Goal: Task Accomplishment & Management: Complete application form

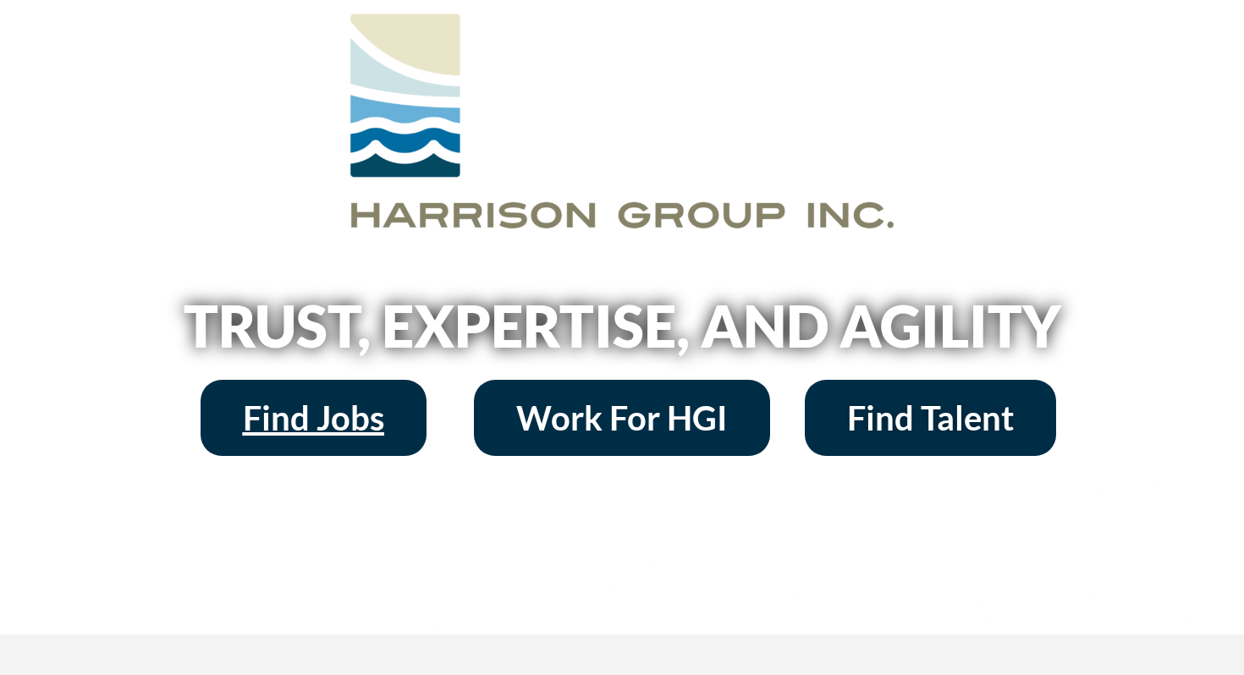
click at [322, 413] on span "Find Jobs" at bounding box center [313, 418] width 141 height 34
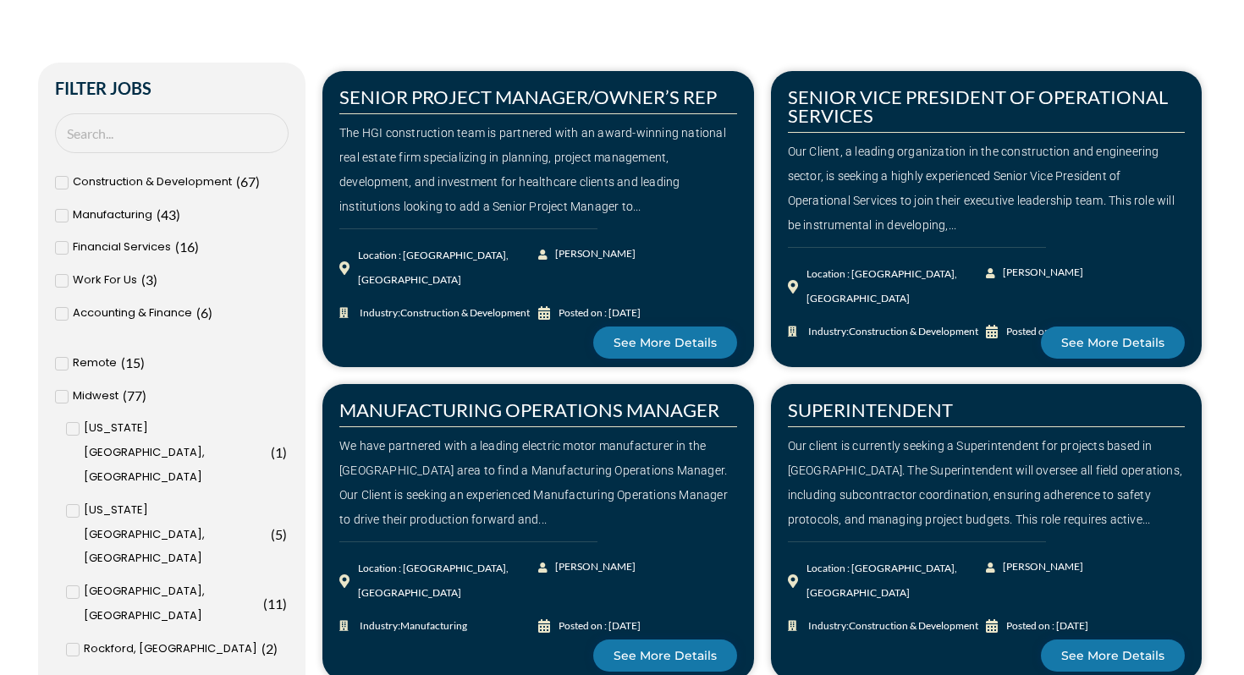
scroll to position [502, 0]
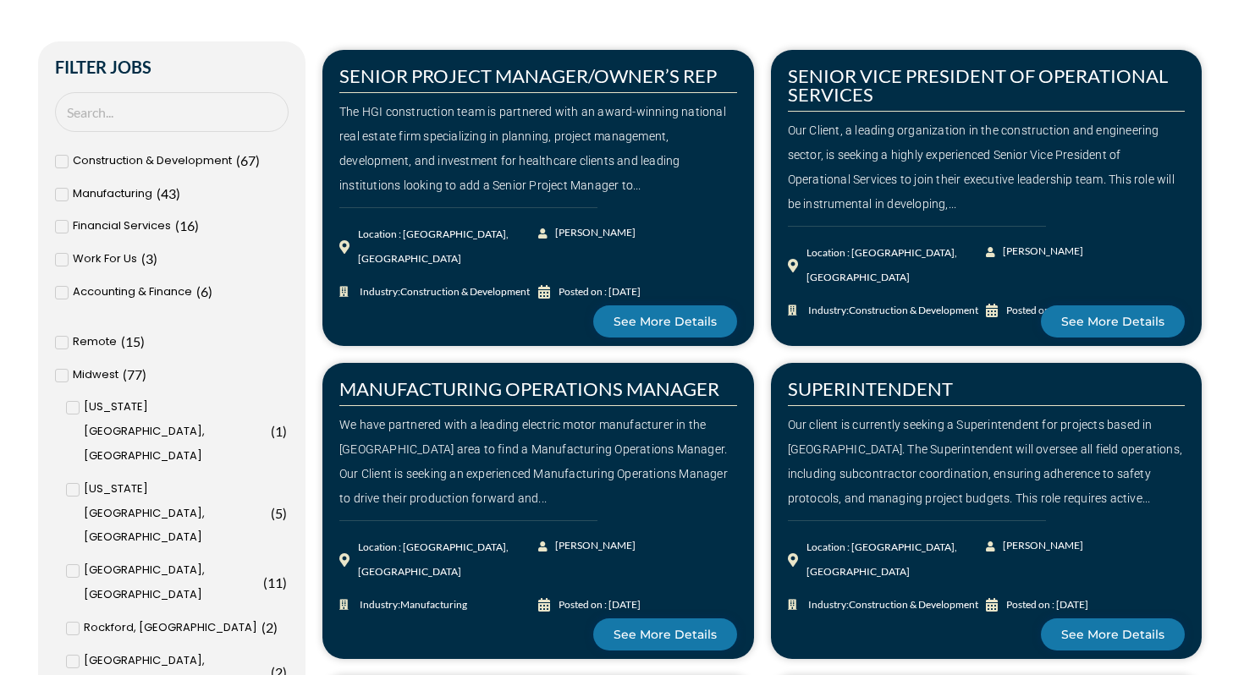
click at [77, 339] on span "Remote" at bounding box center [95, 342] width 44 height 25
click at [0, 0] on input "Remote ( 15 )" at bounding box center [0, 0] width 0 height 0
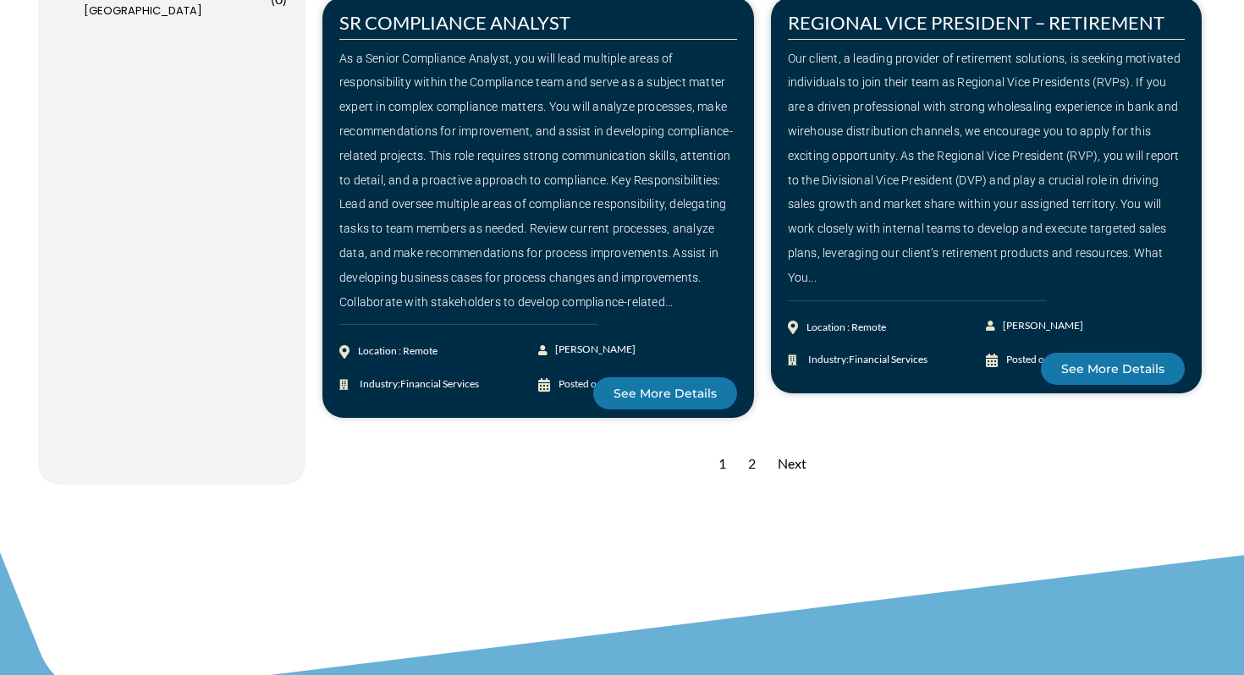
scroll to position [2424, 0]
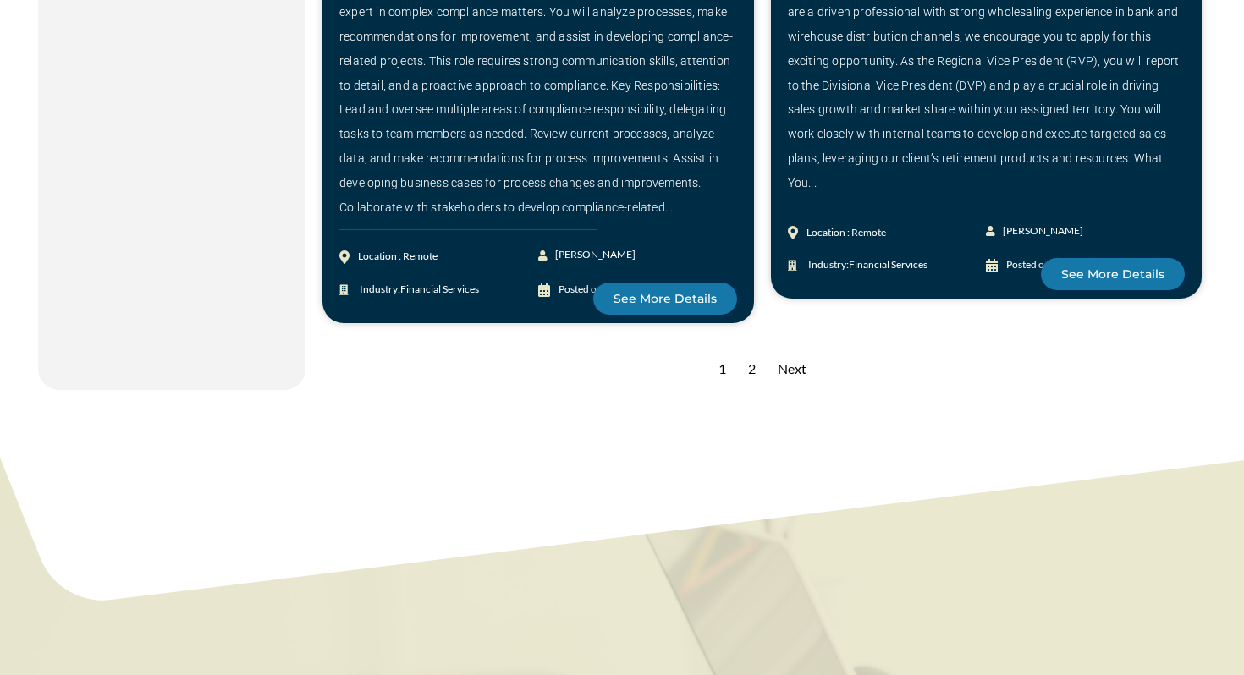
click at [755, 349] on div "2" at bounding box center [752, 369] width 25 height 41
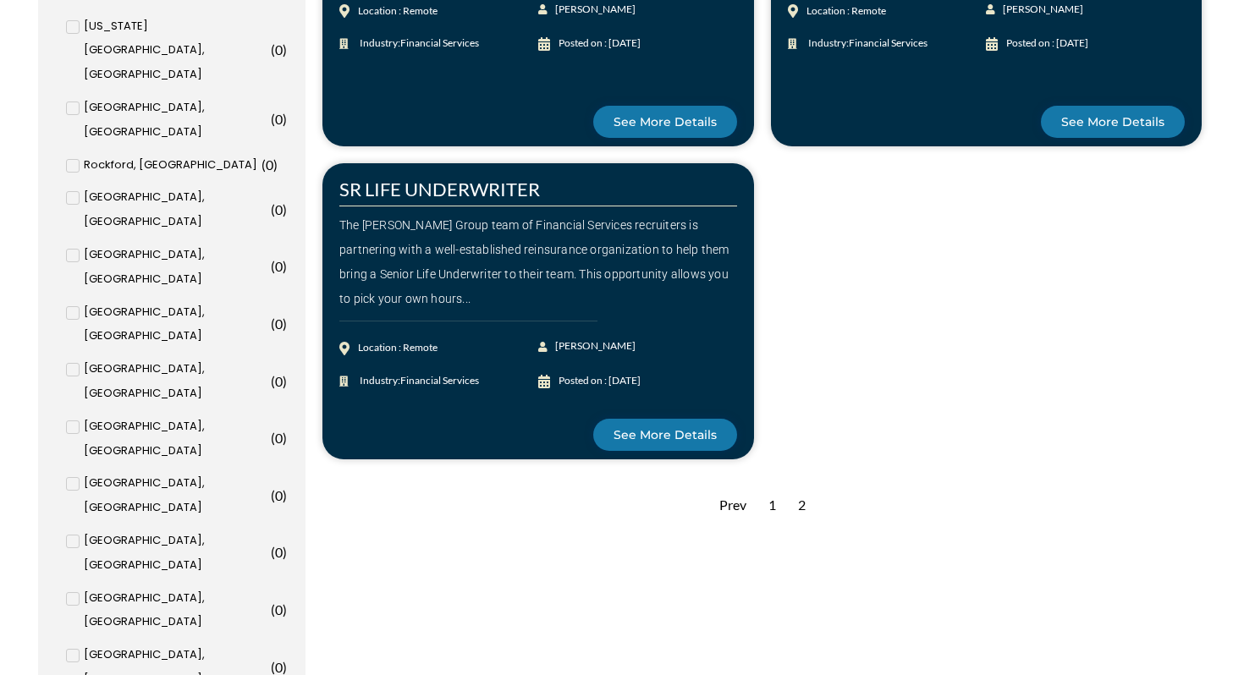
scroll to position [1035, 0]
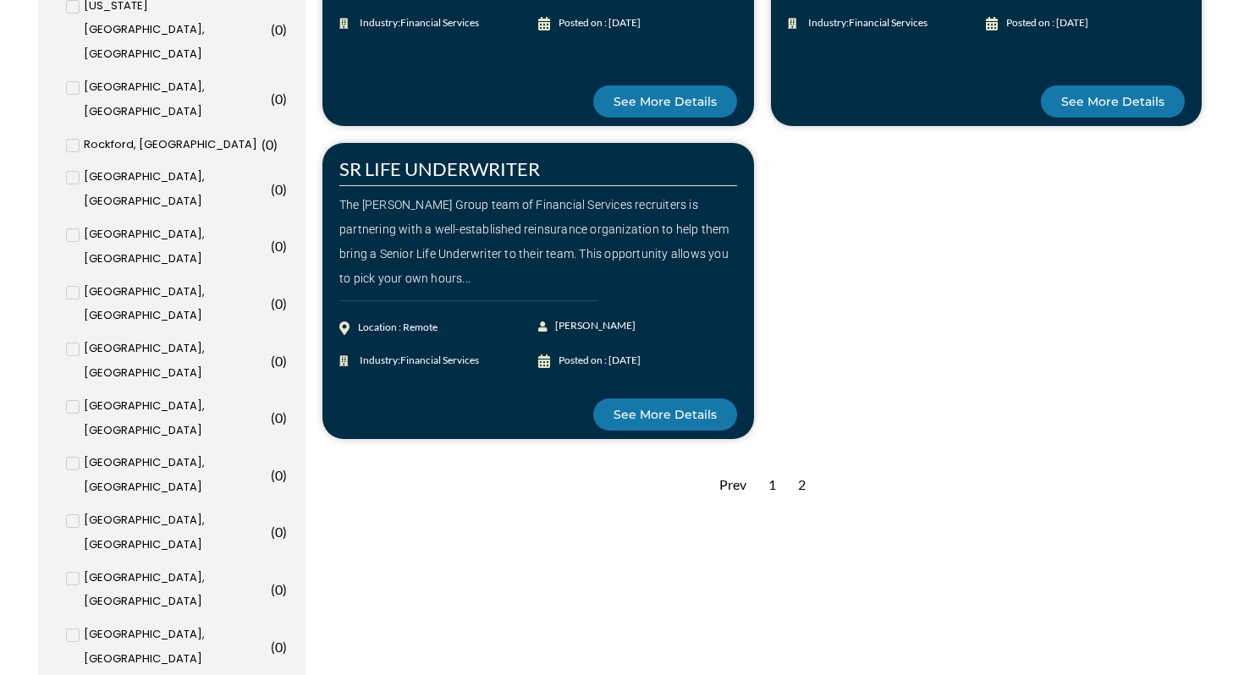
click at [771, 487] on div "1" at bounding box center [772, 485] width 25 height 41
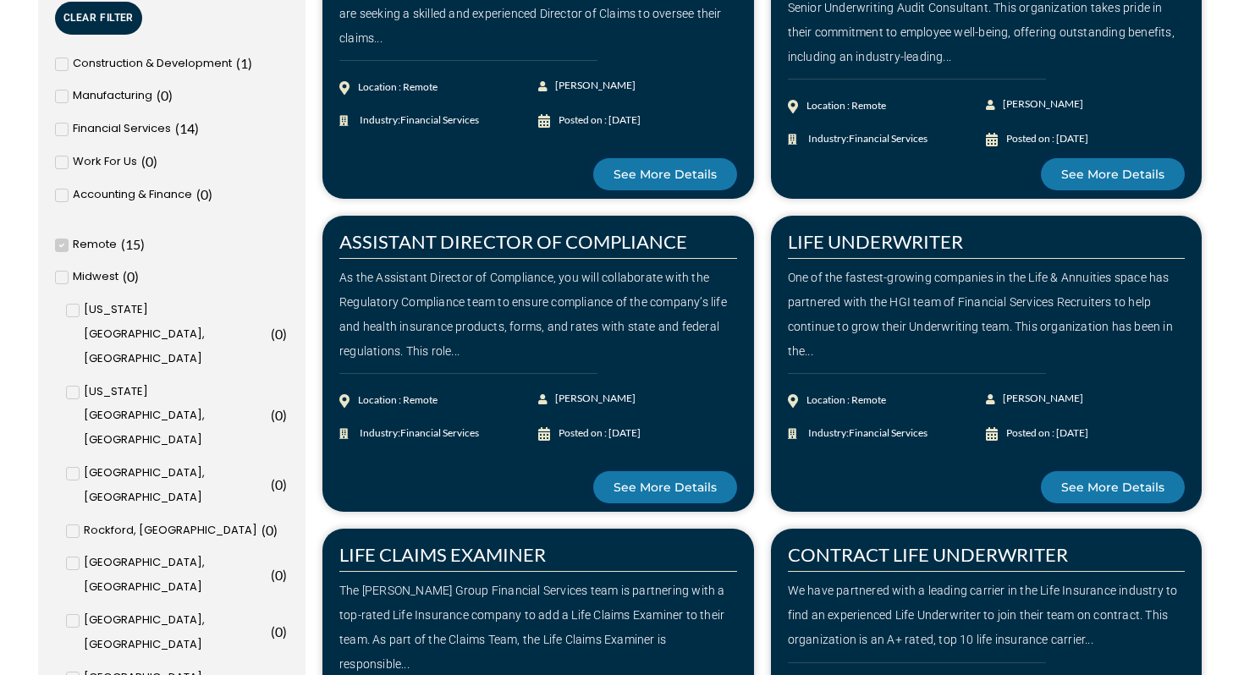
scroll to position [651, 0]
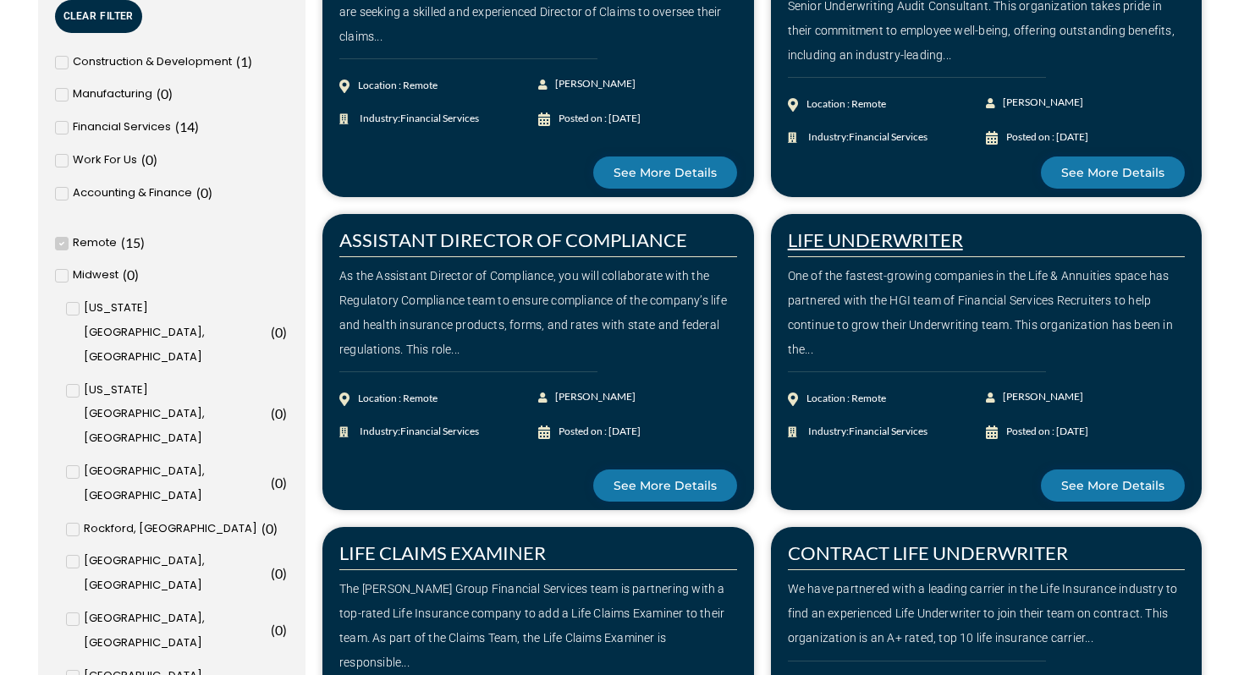
click at [868, 232] on link "LIFE UNDERWRITER" at bounding box center [875, 240] width 175 height 23
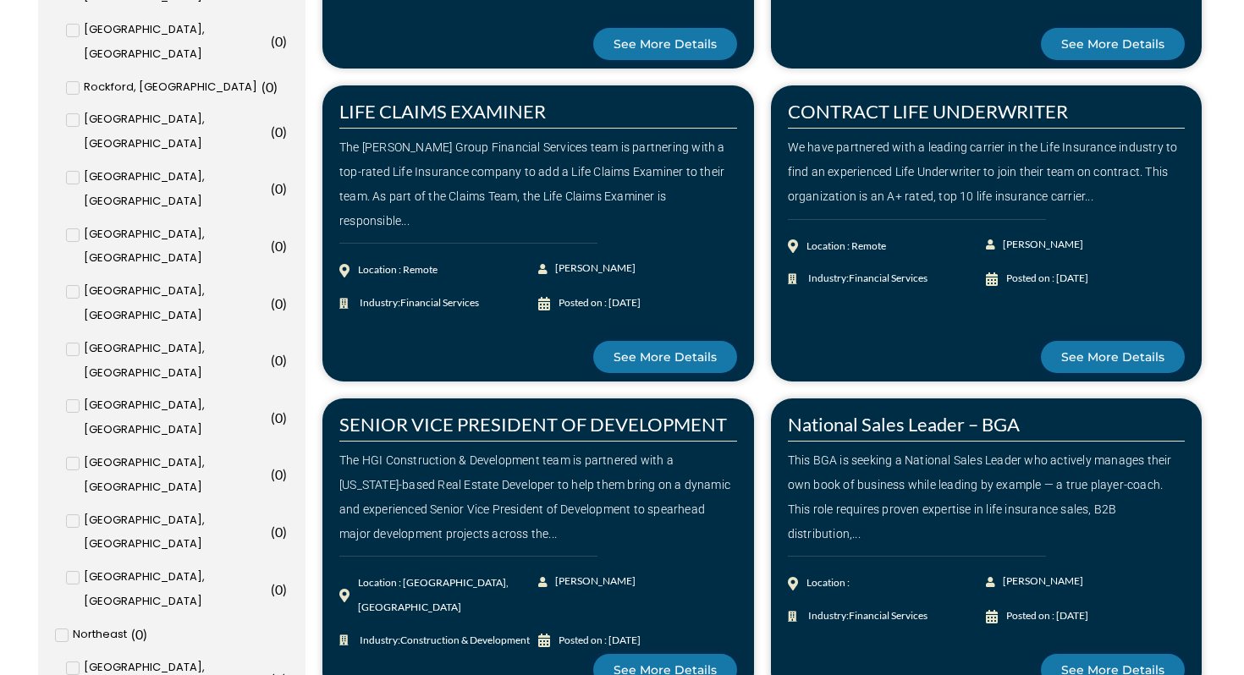
scroll to position [1094, 0]
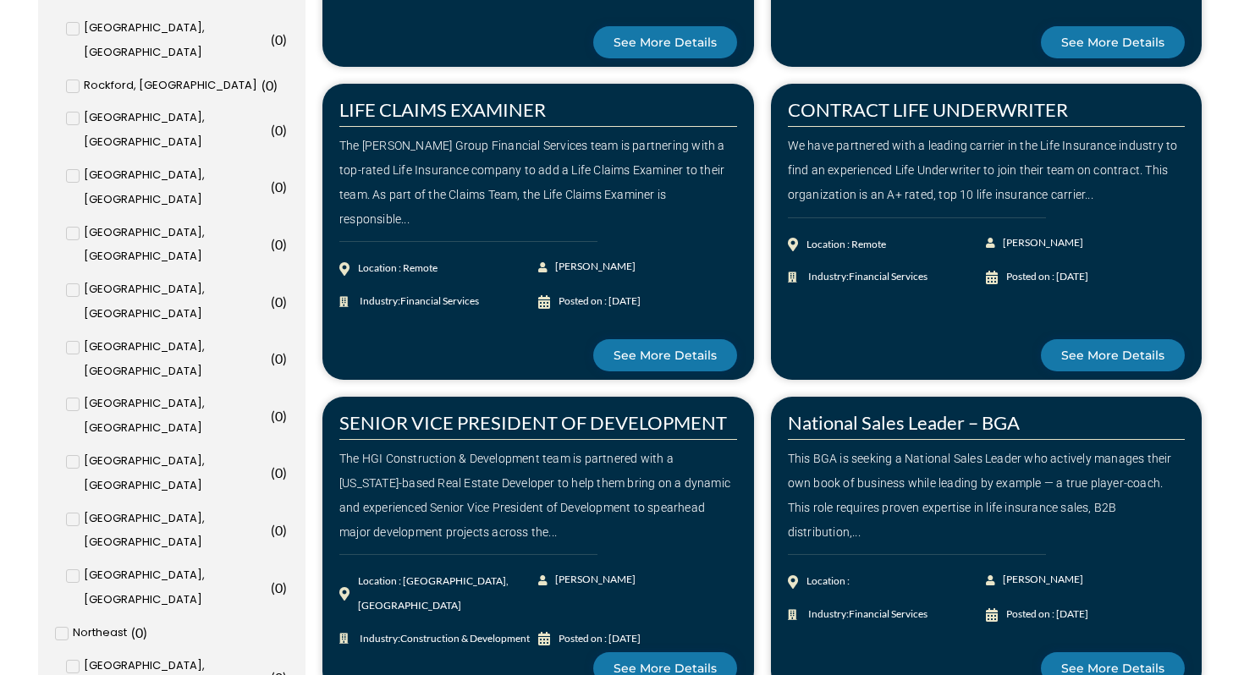
click at [407, 123] on div "LIFE CLAIMS EXAMINER The Harrison Group Financial Services team is partnering w…" at bounding box center [538, 232] width 432 height 296
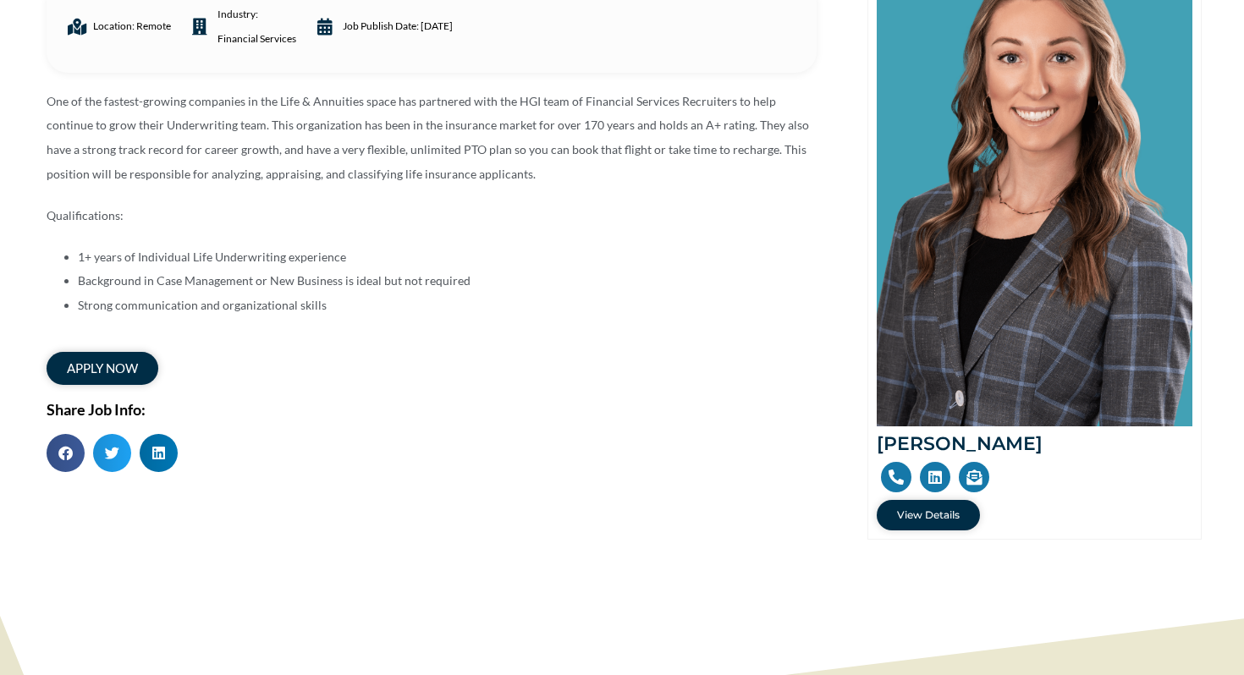
scroll to position [161, 0]
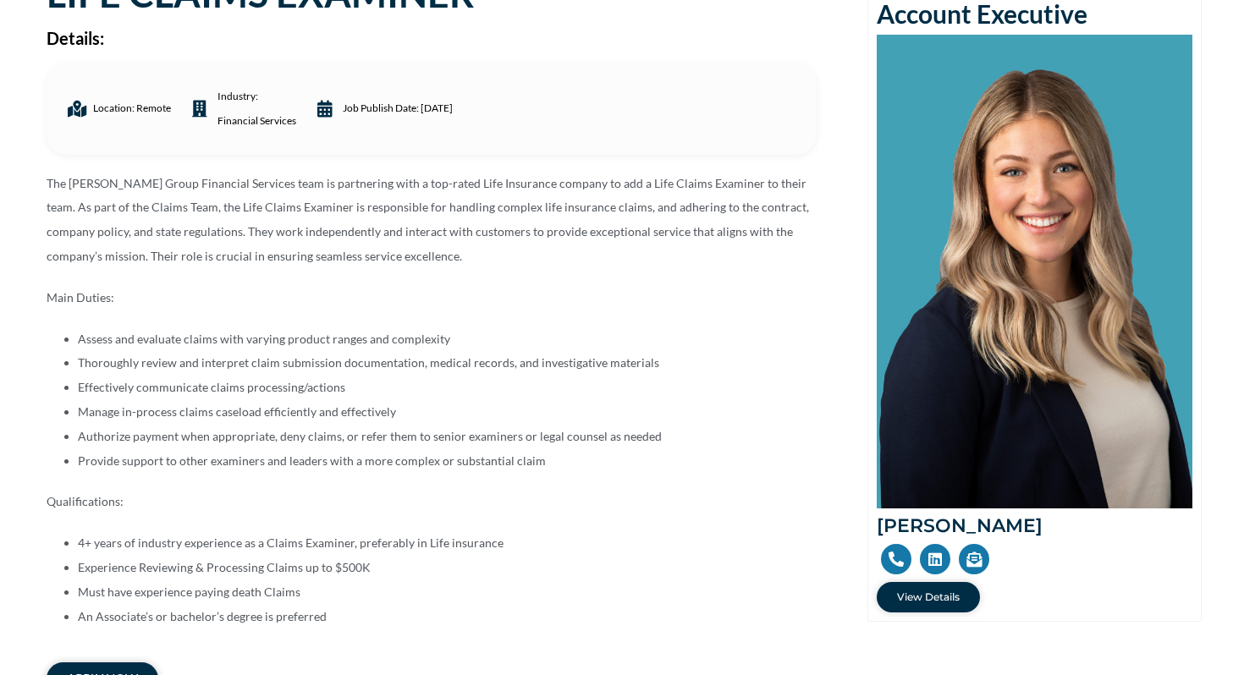
scroll to position [296, 0]
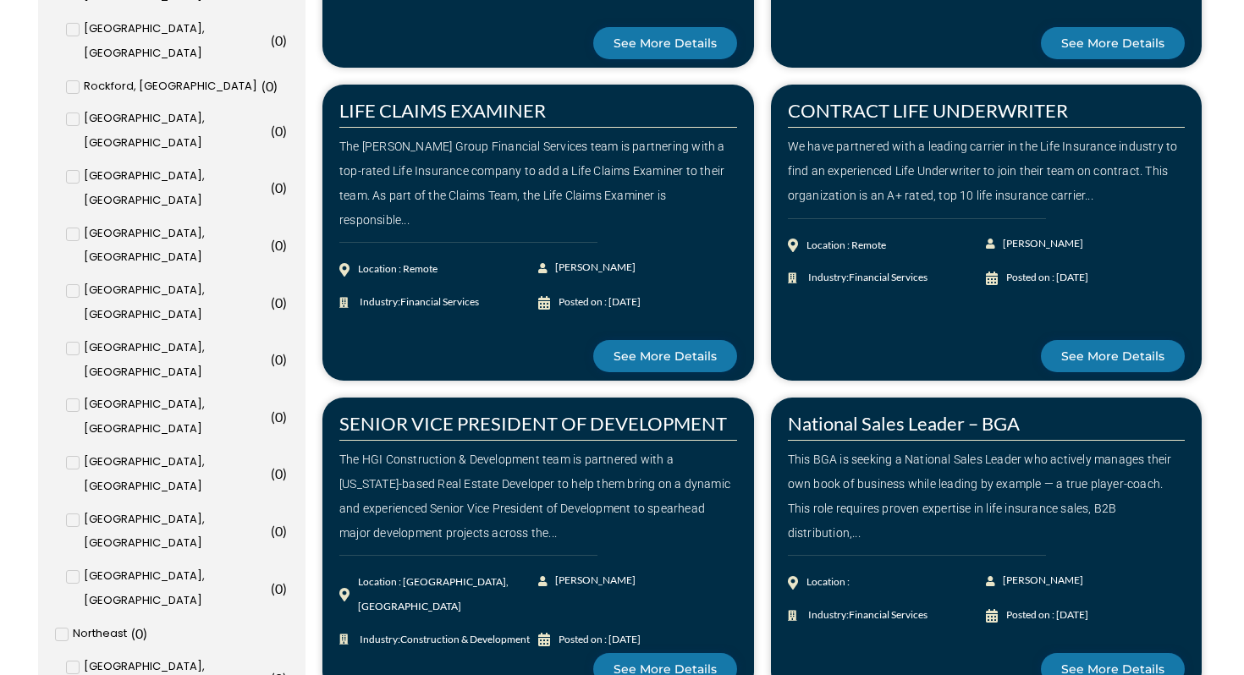
scroll to position [1094, 0]
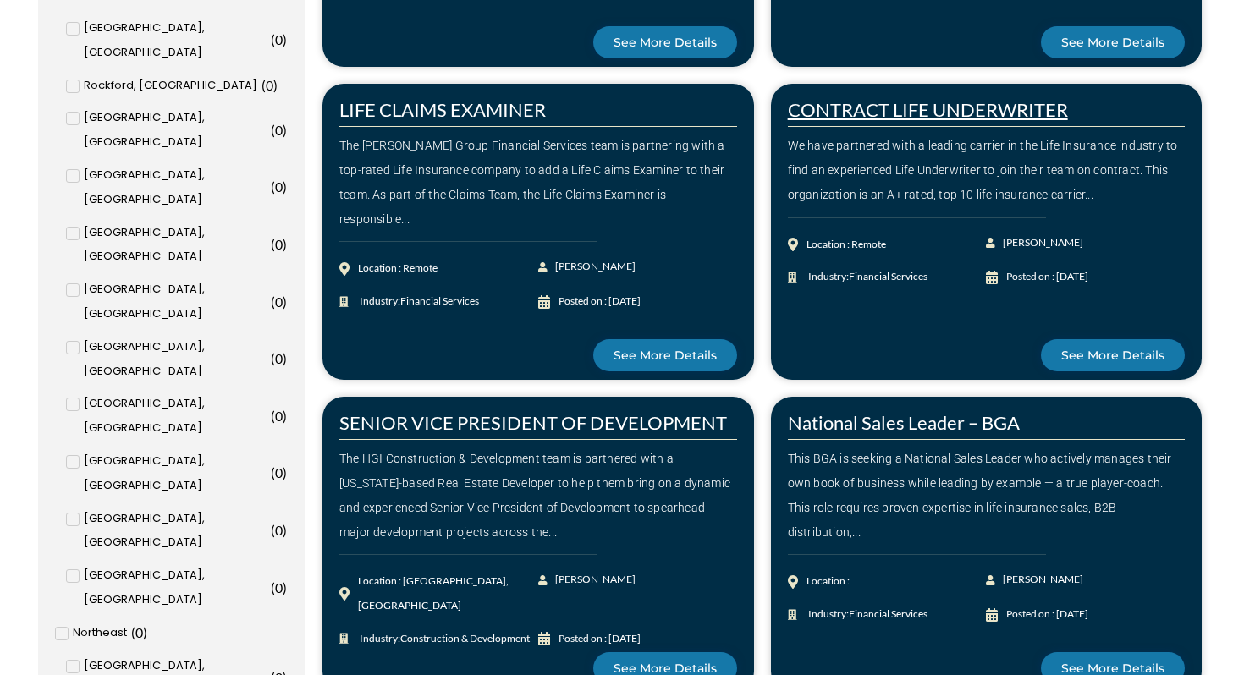
click at [851, 113] on link "CONTRACT LIFE UNDERWRITER" at bounding box center [928, 109] width 280 height 23
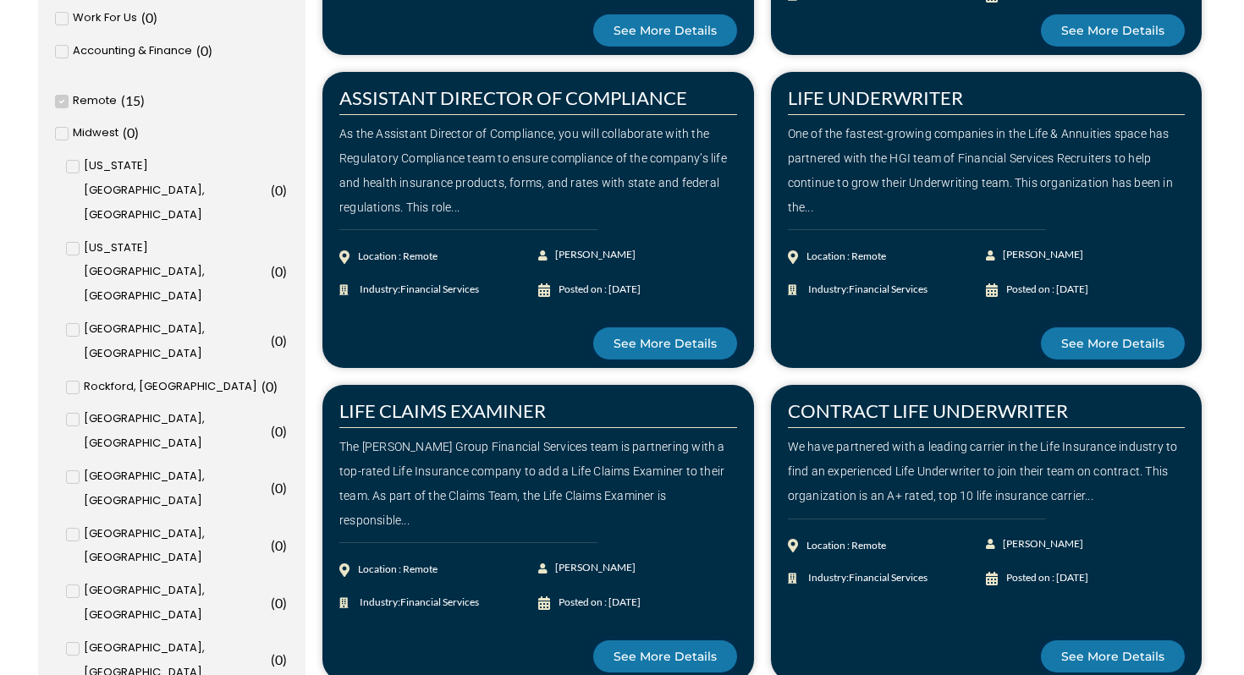
scroll to position [758, 0]
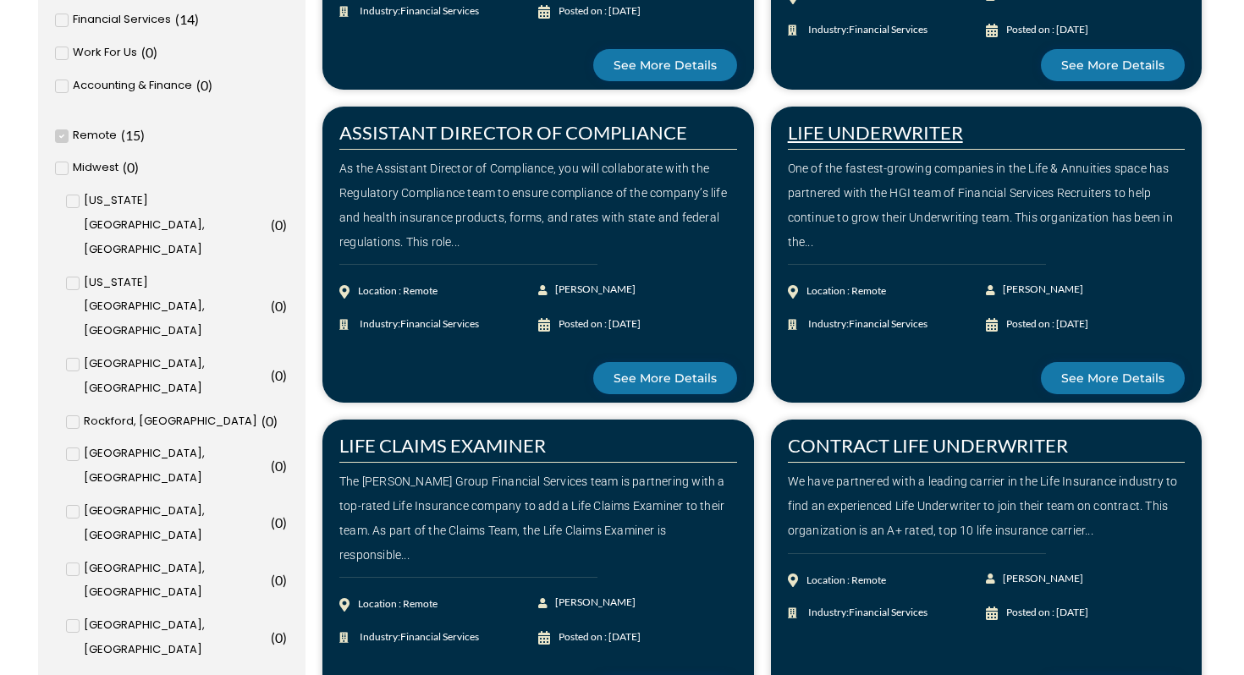
click at [887, 124] on link "LIFE UNDERWRITER" at bounding box center [875, 132] width 175 height 23
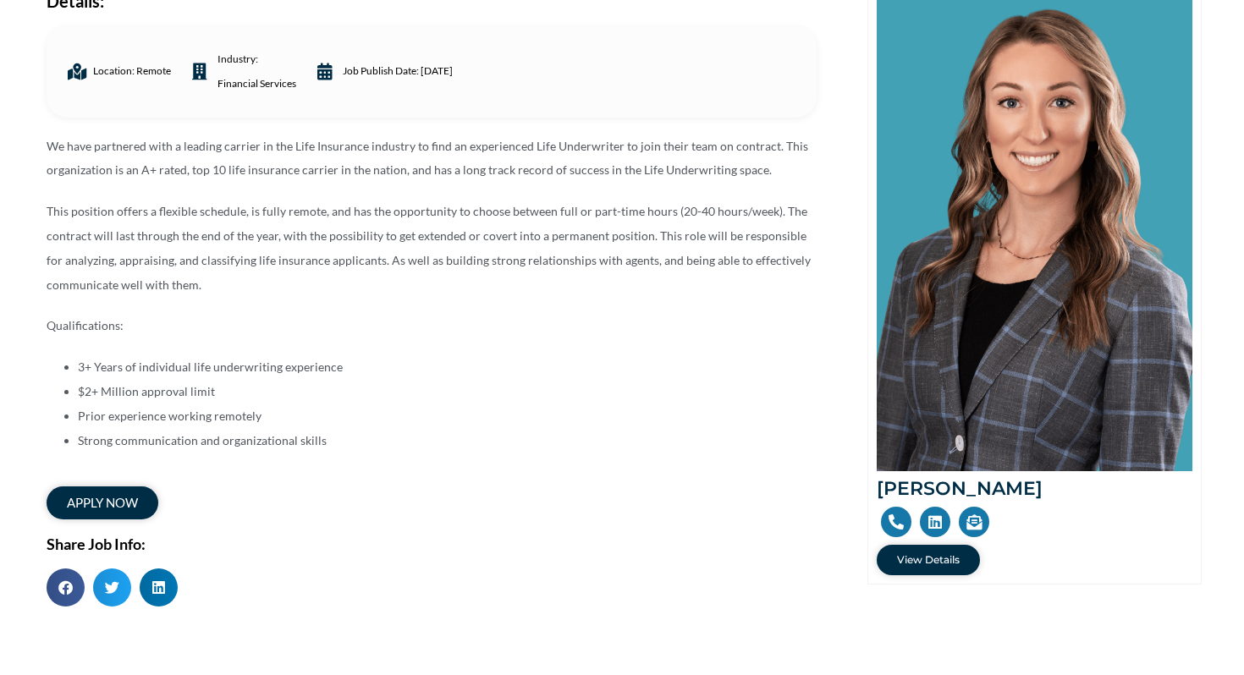
scroll to position [274, 0]
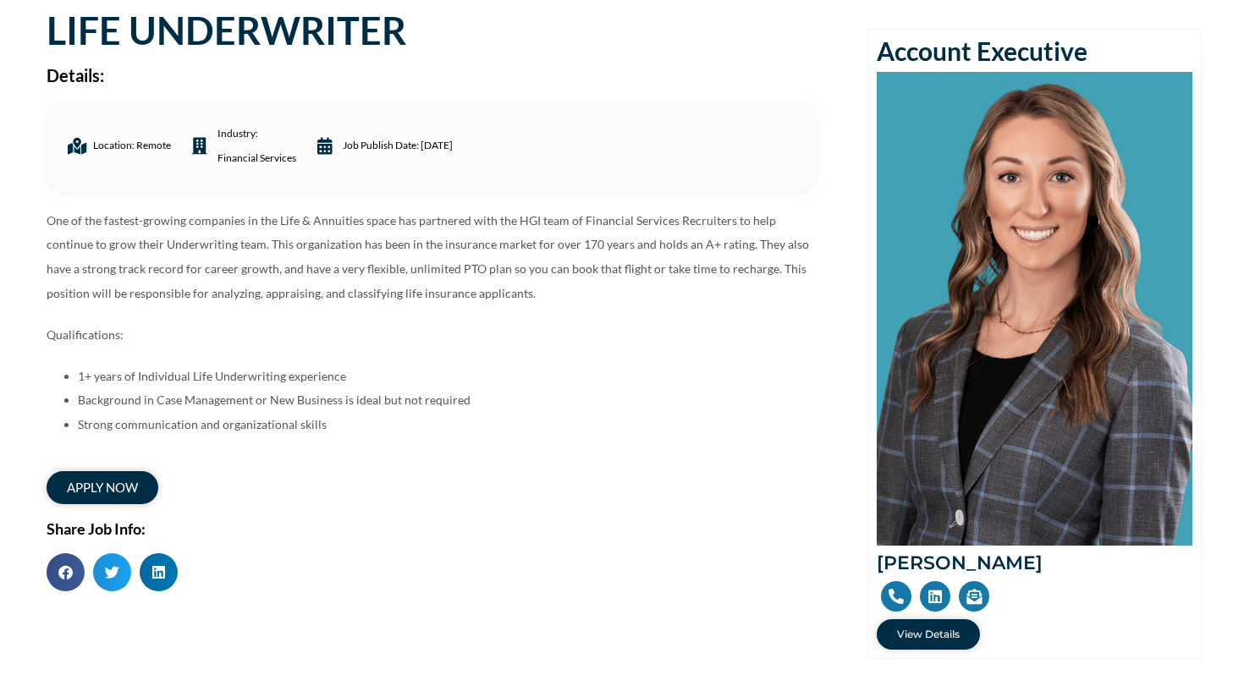
scroll to position [207, 0]
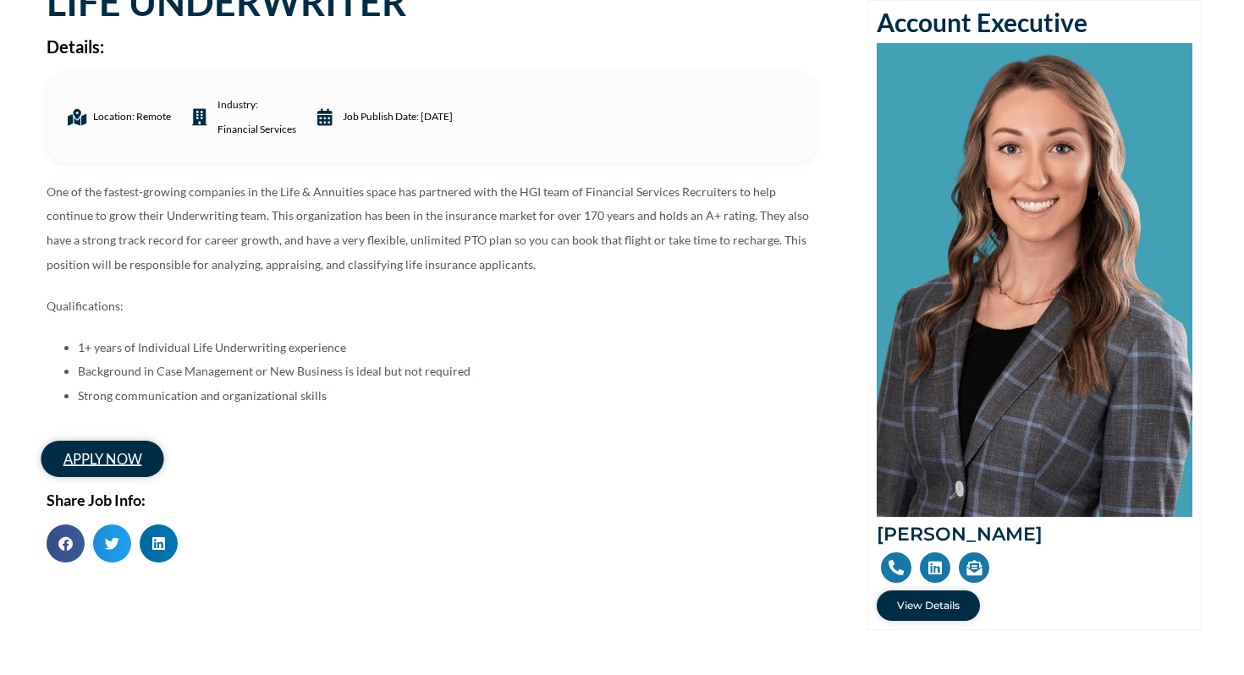
click at [79, 459] on span "apply now" at bounding box center [102, 459] width 78 height 14
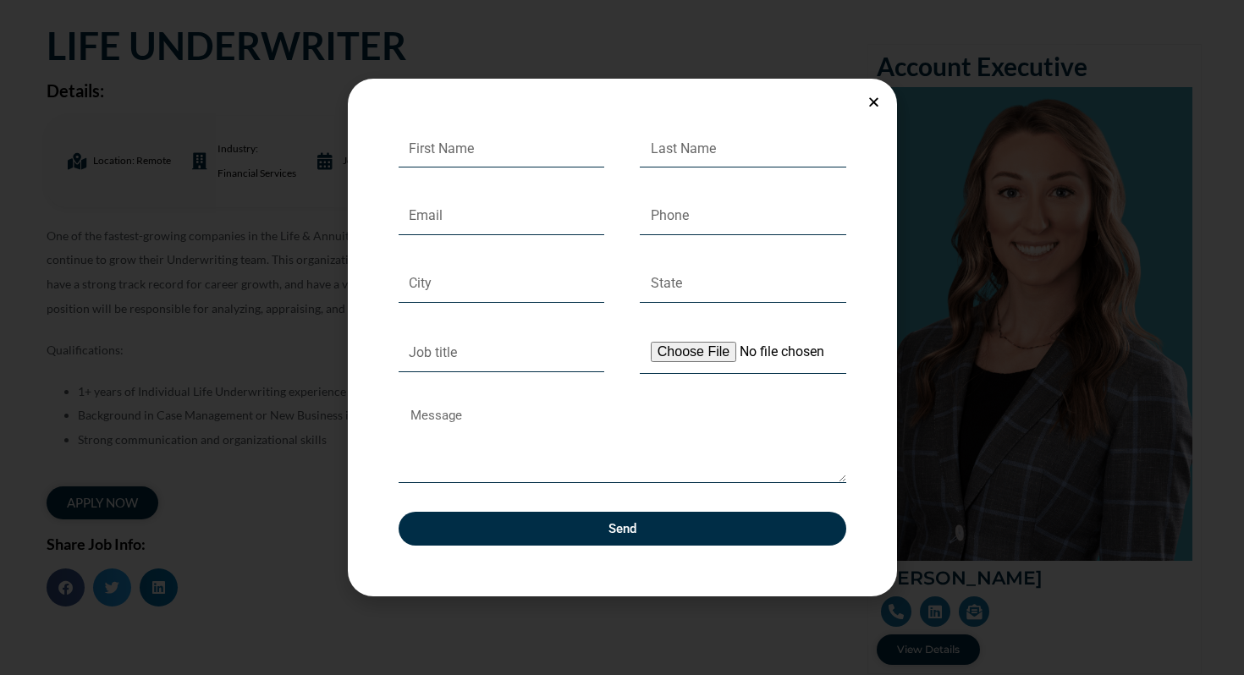
scroll to position [136, 0]
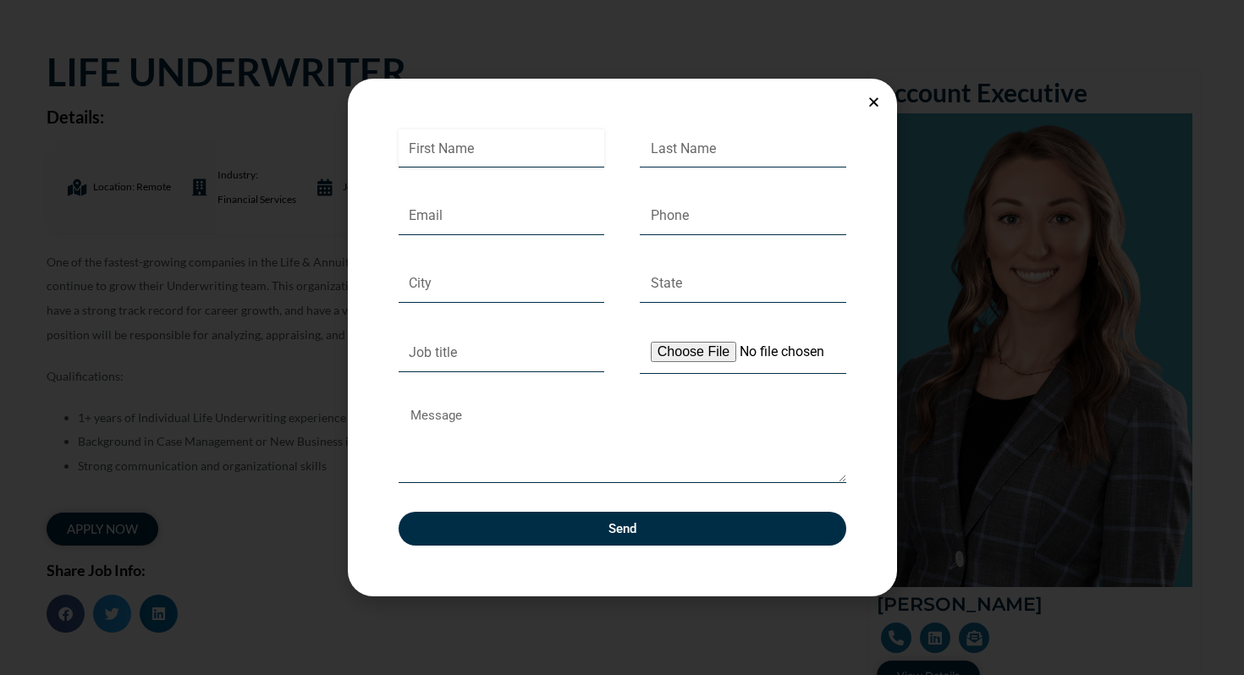
click at [456, 144] on input "First Name" at bounding box center [502, 148] width 207 height 39
type input "[PERSON_NAME]"
type input "Cook"
type input "[EMAIL_ADDRESS][DOMAIN_NAME]"
type input "[PERSON_NAME]"
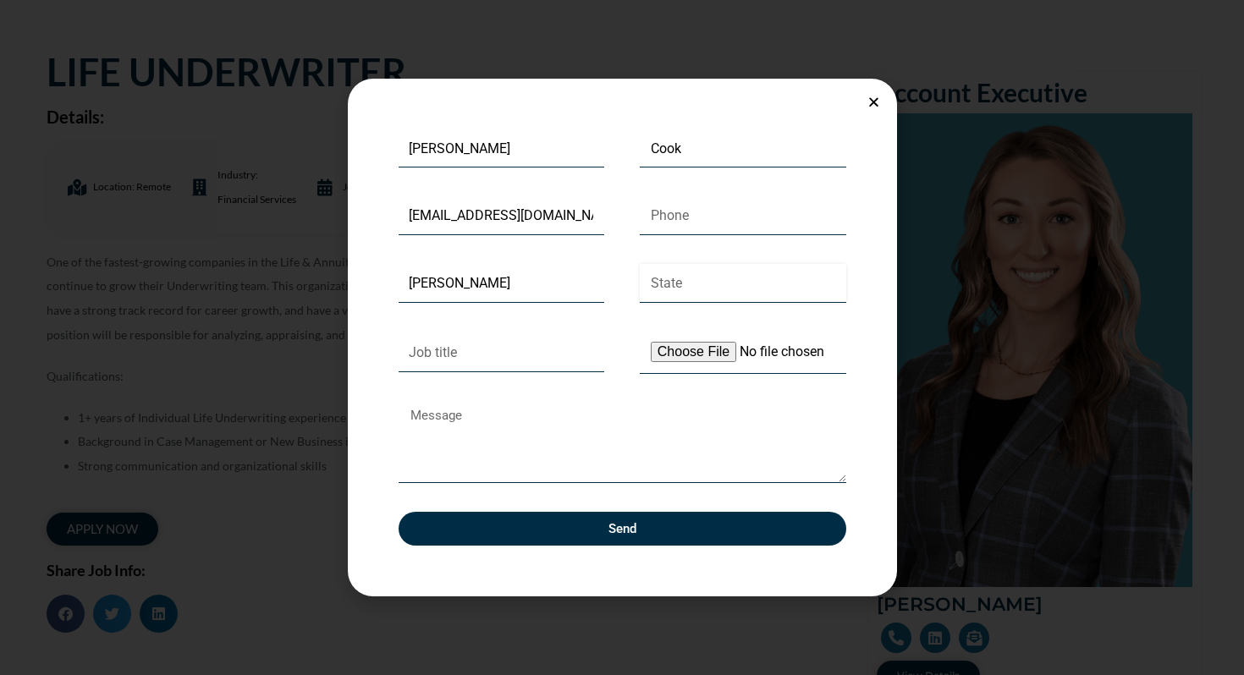
type input "IA"
click at [686, 149] on input "Cook" at bounding box center [743, 148] width 207 height 39
type input "C"
type input "Kreshel"
click at [468, 212] on input "[EMAIL_ADDRESS][DOMAIN_NAME]" at bounding box center [502, 215] width 207 height 39
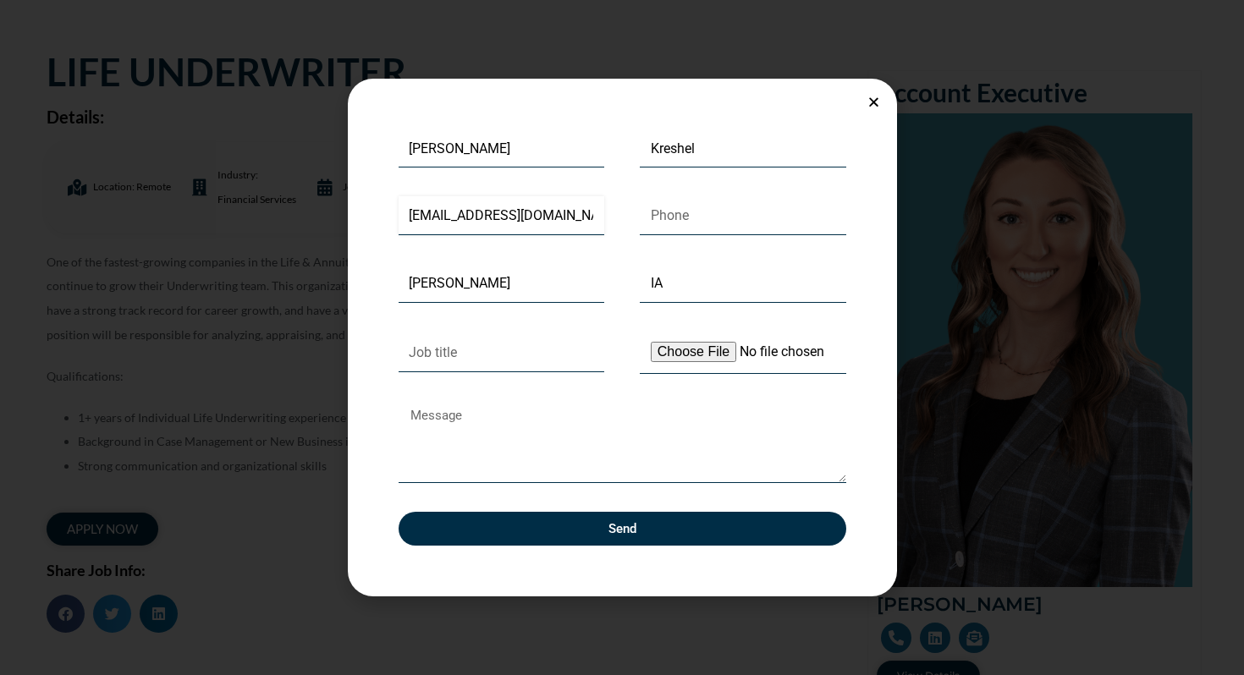
type input "[EMAIL_ADDRESS][DOMAIN_NAME]"
click at [690, 203] on input "Phone" at bounding box center [743, 215] width 207 height 39
type input "4024909012"
click at [533, 285] on input "[PERSON_NAME]" at bounding box center [502, 283] width 207 height 39
click at [407, 282] on input "[PERSON_NAME]" at bounding box center [502, 283] width 207 height 39
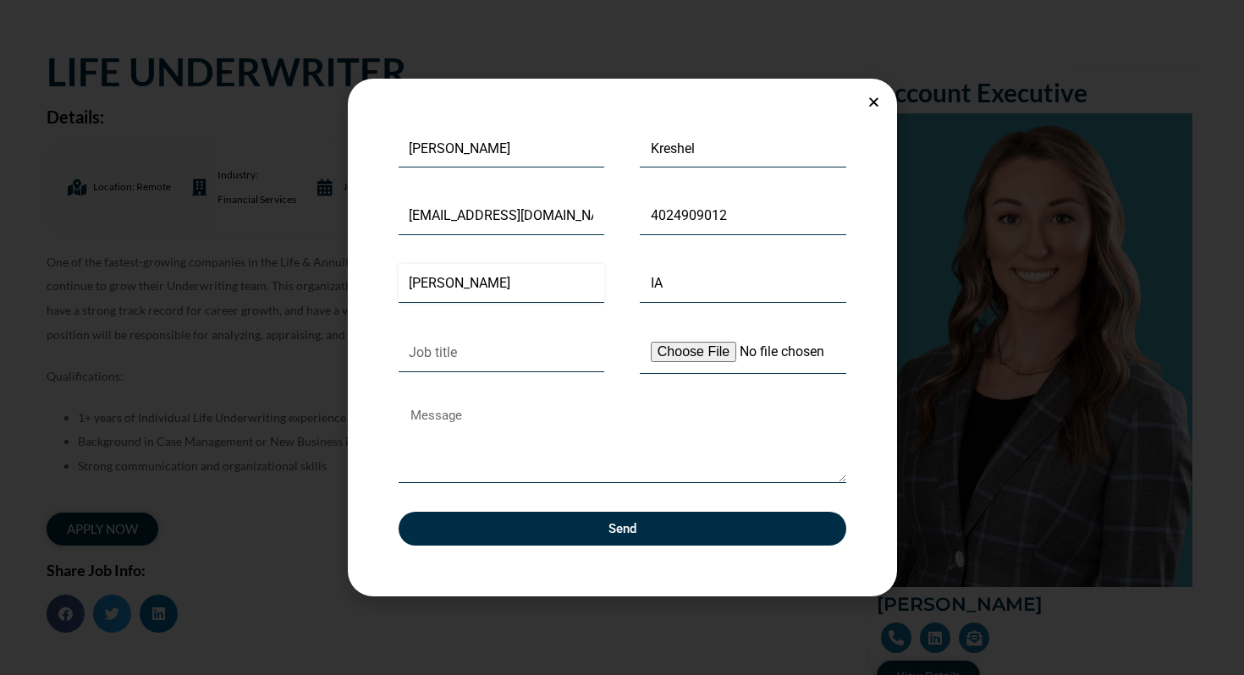
click at [407, 282] on input "[PERSON_NAME]" at bounding box center [502, 283] width 207 height 39
type input "[GEOGRAPHIC_DATA]"
click at [465, 353] on input "Job title" at bounding box center [502, 352] width 207 height 39
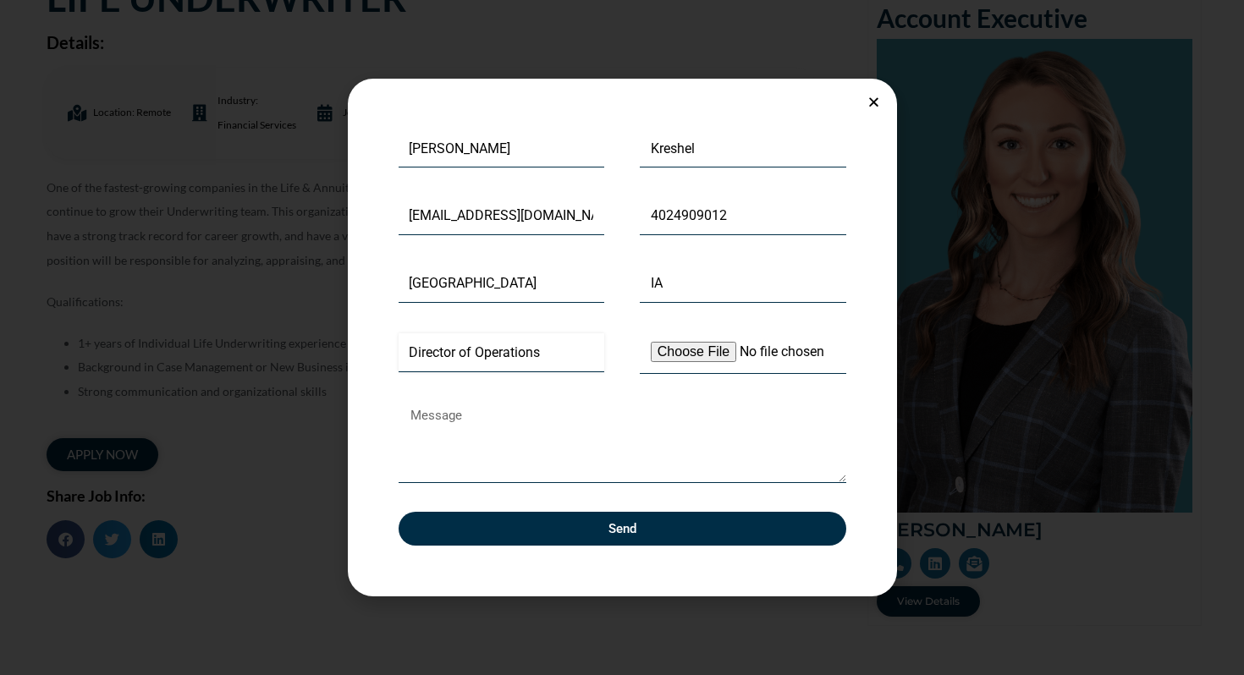
scroll to position [236, 0]
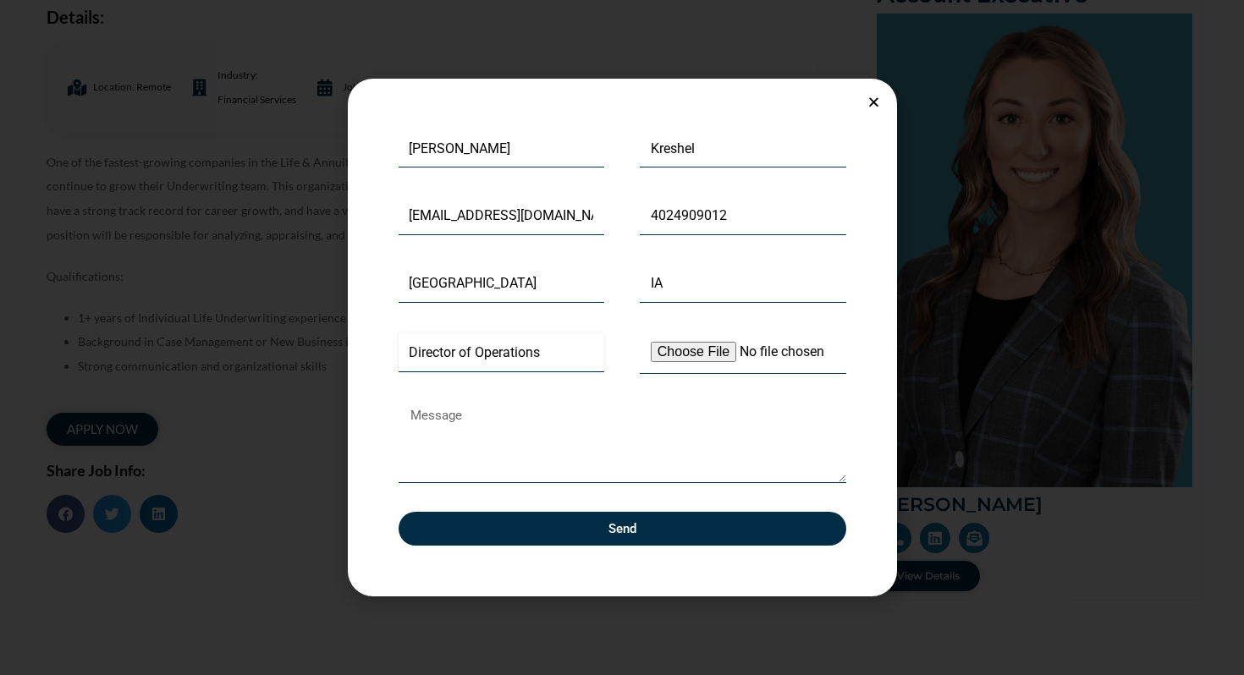
type input "Director of Operations"
click at [686, 353] on input "Upload Your Resume" at bounding box center [743, 353] width 207 height 43
type input "C:\fakepath\Ashlyn_Kreshel_Resume.pdf"
click at [642, 529] on span "Send" at bounding box center [622, 529] width 407 height 13
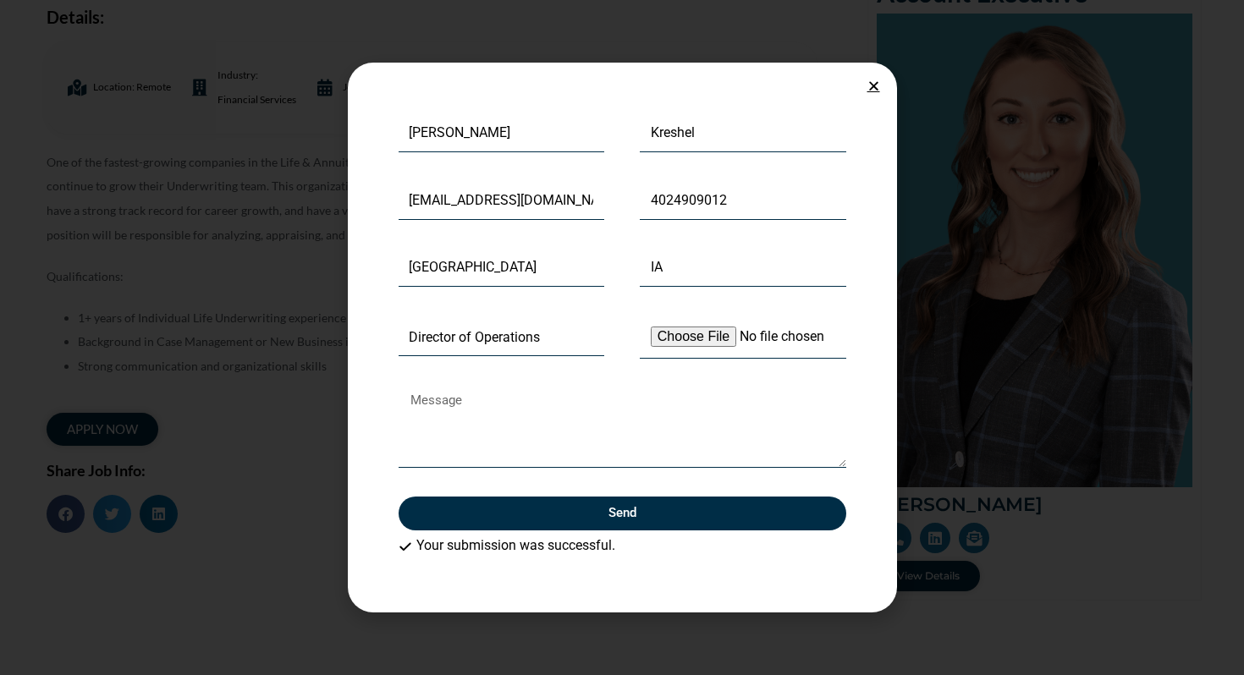
click at [870, 80] on icon "Close" at bounding box center [873, 86] width 13 height 13
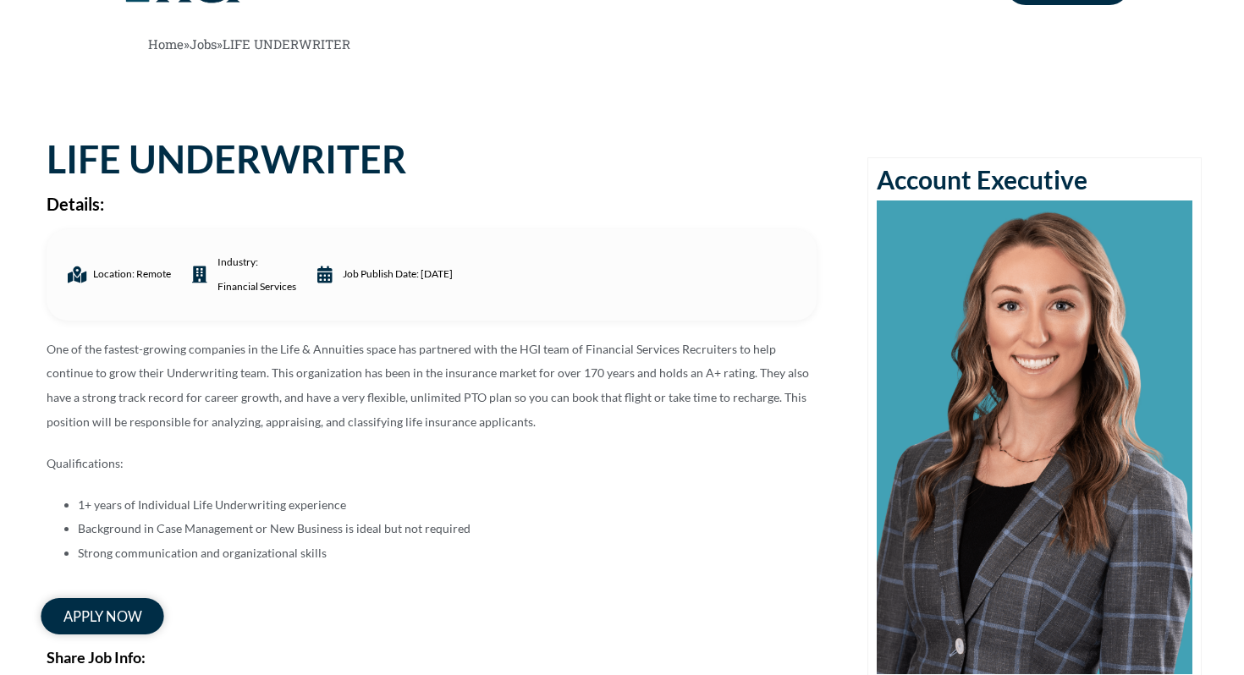
scroll to position [0, 0]
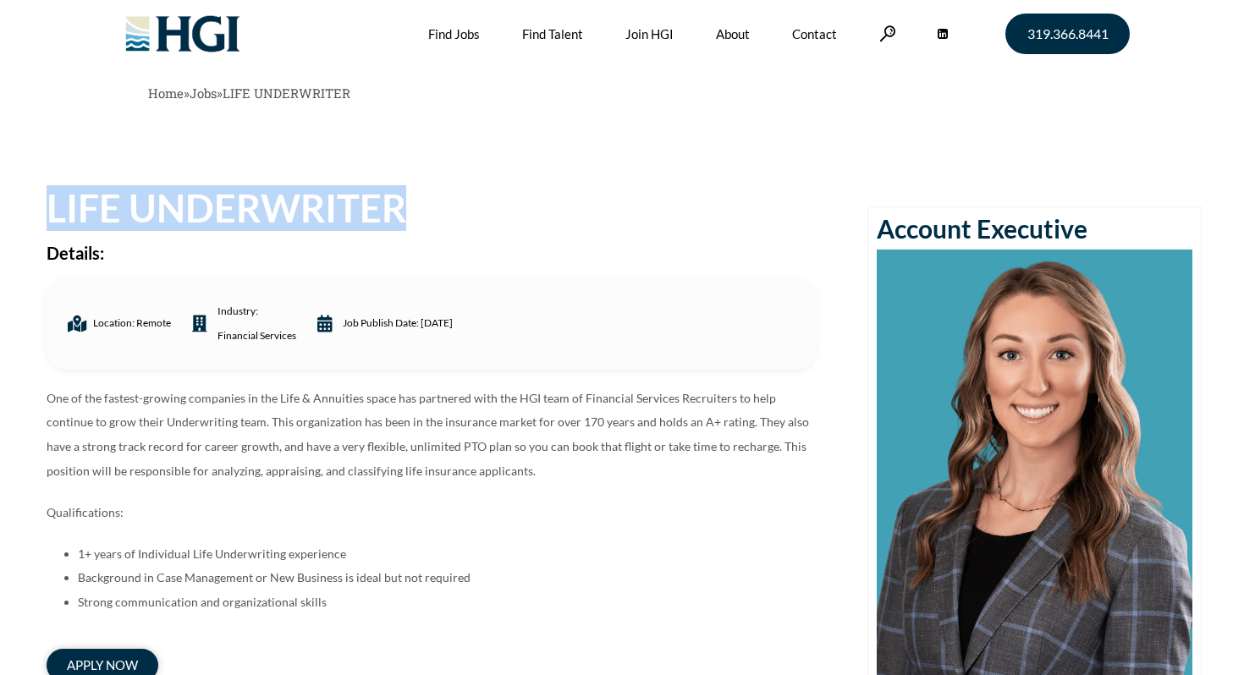
drag, startPoint x: 366, startPoint y: 208, endPoint x: 8, endPoint y: 206, distance: 358.0
click at [8, 206] on section "LIFE UNDERWRITER Details: Location: Remote industry: Financial Services Job Pub…" at bounding box center [622, 522] width 1244 height 664
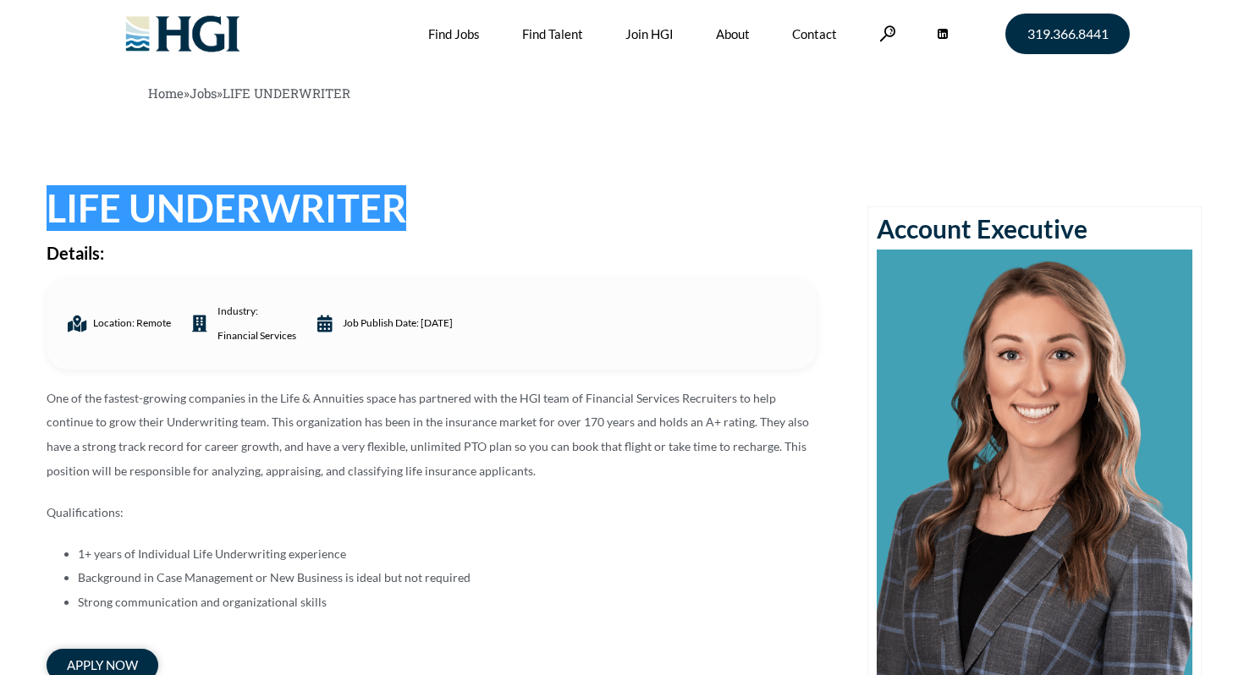
click at [532, 188] on div "Home » Jobs » LIFE UNDERWRITER LIFE UNDERWRITER Details: Location: Remote indus…" at bounding box center [622, 427] width 1244 height 854
